Goal: Transaction & Acquisition: Purchase product/service

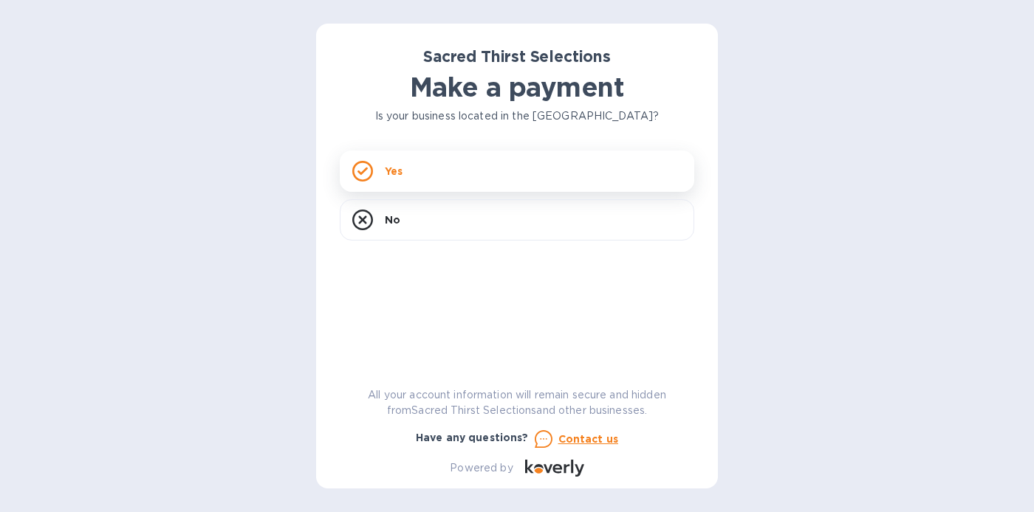
click at [439, 170] on div "Yes" at bounding box center [517, 171] width 354 height 41
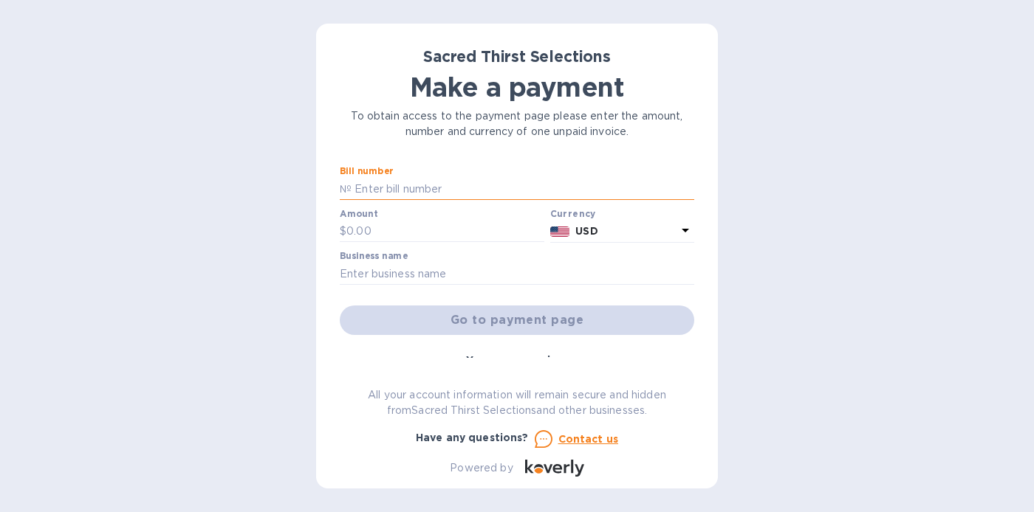
click at [429, 188] on input "text" at bounding box center [522, 189] width 343 height 22
type input "53480"
type input "591.60"
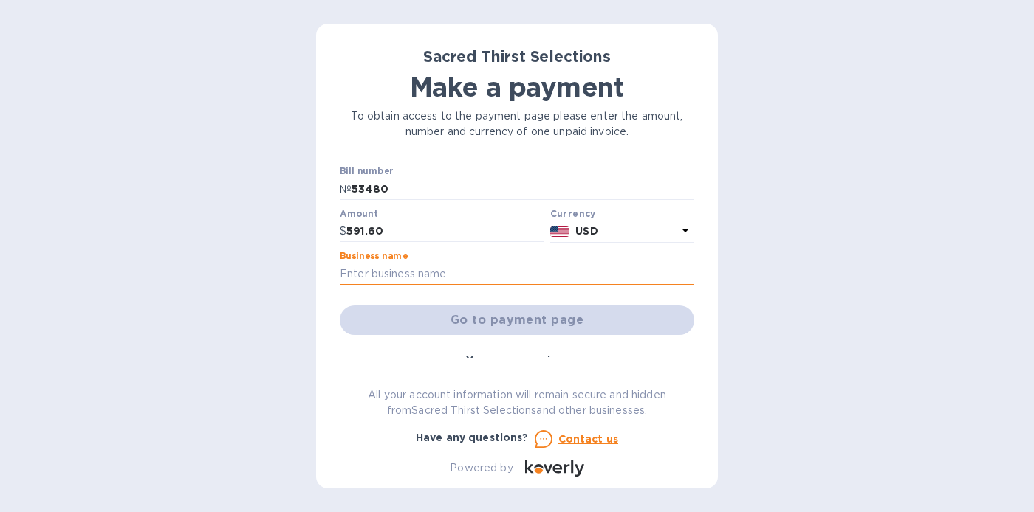
click at [400, 274] on input "text" at bounding box center [517, 274] width 354 height 22
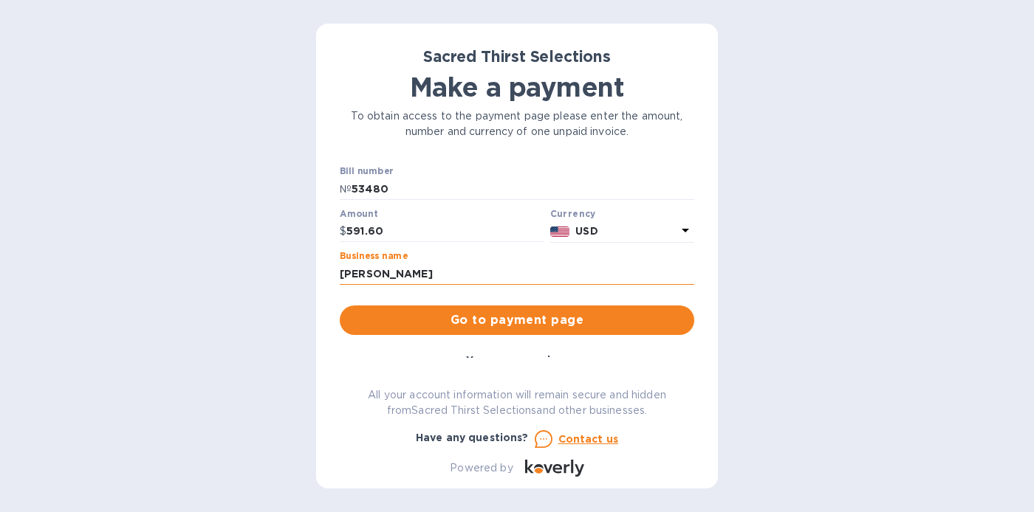
type input "[PERSON_NAME]"
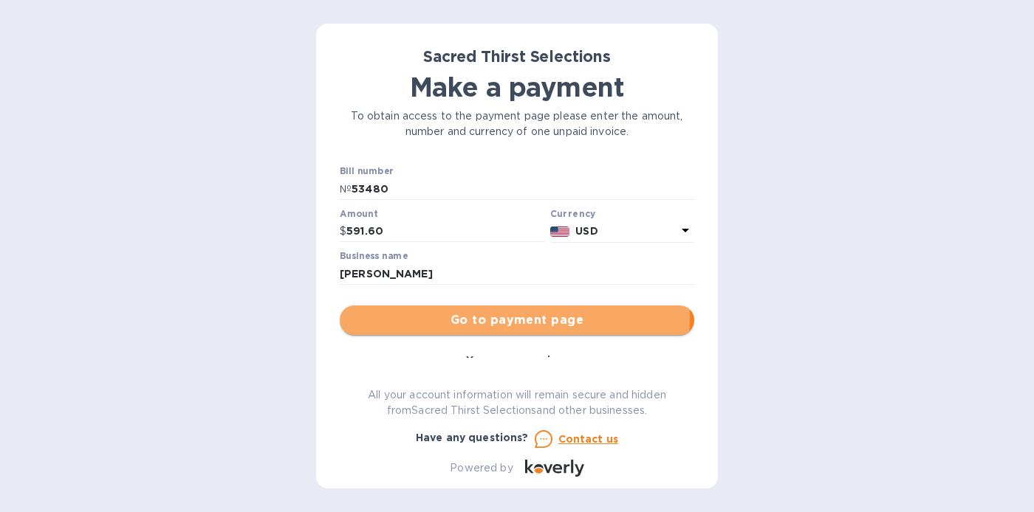
click at [488, 317] on span "Go to payment page" at bounding box center [516, 321] width 331 height 18
